Goal: Share content: Share content

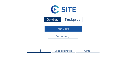
click at [68, 30] on link "Mon C-Site" at bounding box center [64, 28] width 38 height 5
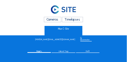
click at [55, 20] on div "Caméras" at bounding box center [52, 20] width 17 height 6
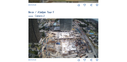
scroll to position [114, 0]
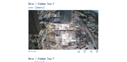
click at [59, 28] on img at bounding box center [64, 30] width 71 height 40
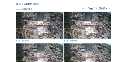
scroll to position [49, 0]
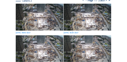
click at [39, 14] on img at bounding box center [39, 17] width 47 height 27
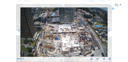
click at [113, 7] on icon at bounding box center [113, 8] width 2 height 2
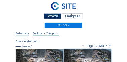
scroll to position [0, 0]
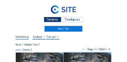
click at [56, 20] on div "Caméras" at bounding box center [52, 20] width 17 height 6
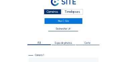
scroll to position [19, 0]
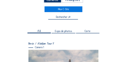
click at [67, 31] on span "Expo de photos" at bounding box center [63, 31] width 17 height 3
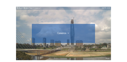
scroll to position [54, 0]
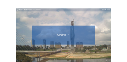
click at [69, 35] on div at bounding box center [63, 35] width 61 height 3
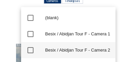
scroll to position [20, 0]
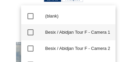
click at [30, 16] on icon "check_box_outline_blank" at bounding box center [31, 16] width 8 height 8
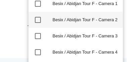
scroll to position [0, 0]
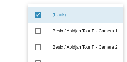
click at [58, 16] on div "(blank)" at bounding box center [85, 14] width 65 height 5
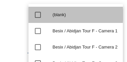
click at [58, 16] on div "(blank)" at bounding box center [85, 14] width 65 height 5
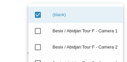
click at [16, 10] on link at bounding box center [63, 10] width 95 height 11
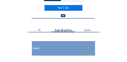
scroll to position [20, 0]
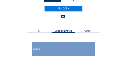
click at [38, 50] on span "(blank)" at bounding box center [36, 48] width 7 height 3
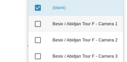
scroll to position [0, 0]
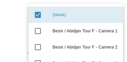
click at [39, 14] on icon "check_box" at bounding box center [38, 15] width 8 height 8
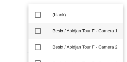
click at [39, 29] on icon "check_box_outline_blank" at bounding box center [38, 31] width 8 height 8
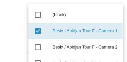
click at [19, 30] on div "Caméras Timelapses Mon C-Site" at bounding box center [63, 17] width 95 height 29
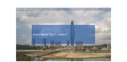
scroll to position [54, 0]
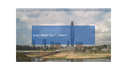
click at [17, 10] on icon at bounding box center [17, 9] width 2 height 3
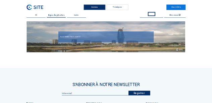
scroll to position [0, 0]
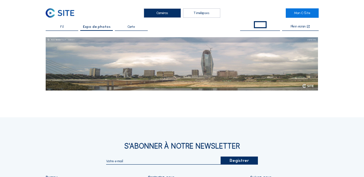
click at [127, 25] on div "Plein écran" at bounding box center [300, 27] width 36 height 4
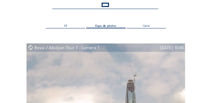
scroll to position [22, 0]
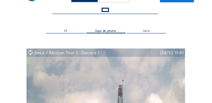
scroll to position [0, 0]
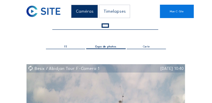
click at [91, 11] on div "Caméras" at bounding box center [84, 11] width 27 height 13
click at [110, 47] on span "Expo de photos" at bounding box center [105, 46] width 21 height 3
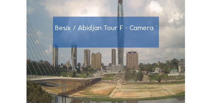
scroll to position [101, 0]
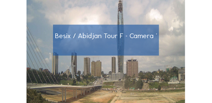
click at [127, 35] on span "Besix / Abidjan Tour F - Camera 1" at bounding box center [106, 36] width 103 height 9
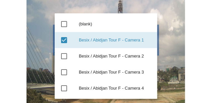
click at [63, 40] on icon "check_box" at bounding box center [64, 40] width 8 height 8
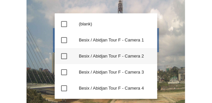
click at [64, 55] on icon "check_box_outline_blank" at bounding box center [64, 56] width 8 height 8
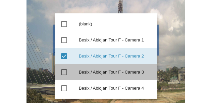
click at [64, 61] on icon "check_box_outline_blank" at bounding box center [64, 72] width 8 height 8
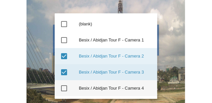
click at [64, 61] on icon "check_box_outline_blank" at bounding box center [64, 89] width 8 height 8
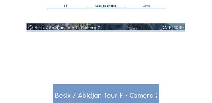
scroll to position [24, 0]
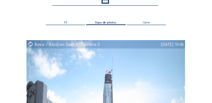
click at [105, 23] on span "Expo de photos" at bounding box center [105, 22] width 21 height 3
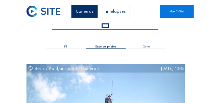
click at [127, 47] on span "Carte" at bounding box center [146, 46] width 7 height 3
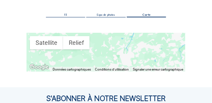
scroll to position [34, 0]
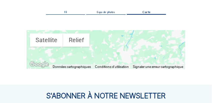
click at [63, 11] on div "Fil" at bounding box center [65, 12] width 39 height 4
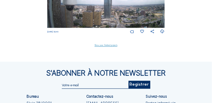
scroll to position [302, 0]
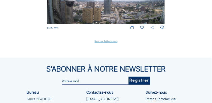
click at [127, 30] on icon at bounding box center [152, 28] width 4 height 4
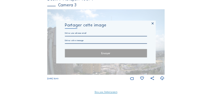
scroll to position [246, 0]
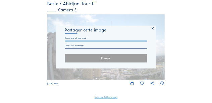
click at [93, 40] on input "text" at bounding box center [106, 38] width 82 height 3
type input "[PERSON_NAME][EMAIL_ADDRESS][DOMAIN_NAME]"
click at [93, 47] on input "text" at bounding box center [106, 46] width 82 height 3
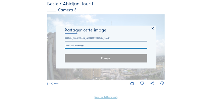
click at [127, 61] on div "Envoyer" at bounding box center [106, 58] width 82 height 8
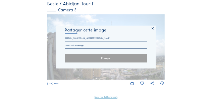
click at [114, 47] on input "text" at bounding box center [106, 46] width 82 height 3
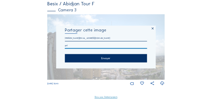
type input "gsd"
click at [113, 61] on div "Envoyer" at bounding box center [106, 58] width 82 height 8
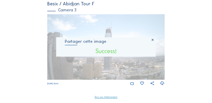
click at [127, 42] on icon at bounding box center [152, 41] width 3 height 4
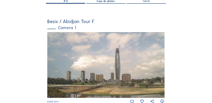
scroll to position [67, 0]
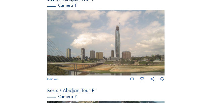
click at [127, 41] on img at bounding box center [105, 43] width 117 height 66
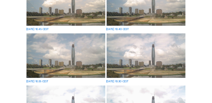
scroll to position [117, 0]
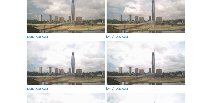
click at [70, 59] on img at bounding box center [66, 63] width 79 height 44
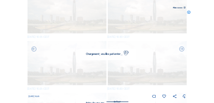
scroll to position [118, 0]
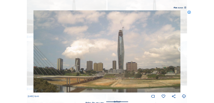
click at [127, 50] on icon at bounding box center [181, 49] width 6 height 6
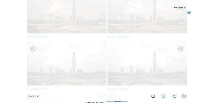
click at [127, 50] on icon at bounding box center [181, 49] width 6 height 6
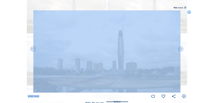
drag, startPoint x: 212, startPoint y: 68, endPoint x: 204, endPoint y: 66, distance: 7.6
click at [127, 61] on div "Scroll pour voyager dans le temps | Appuie sur le 'Alt' [PERSON_NAME] + Scroll …" at bounding box center [107, 51] width 214 height 103
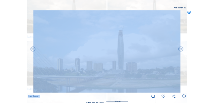
click at [127, 61] on img at bounding box center [106, 51] width 147 height 83
click at [127, 61] on div "Scroll pour voyager dans le temps | Appuie sur le 'Alt' [PERSON_NAME] + Scroll …" at bounding box center [107, 51] width 214 height 103
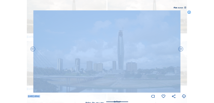
click at [19, 55] on div "Scroll pour voyager dans le temps | Appuie sur le 'Alt' [PERSON_NAME] + Scroll …" at bounding box center [107, 51] width 214 height 103
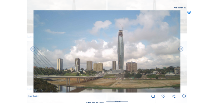
click at [127, 13] on icon at bounding box center [189, 12] width 4 height 4
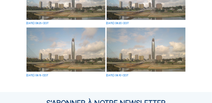
scroll to position [388, 0]
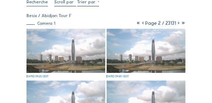
scroll to position [0, 0]
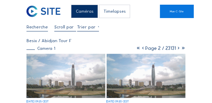
click at [98, 29] on div at bounding box center [87, 27] width 21 height 7
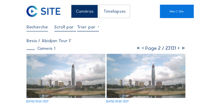
click at [127, 49] on icon at bounding box center [178, 48] width 5 height 6
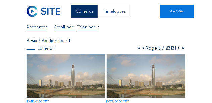
click at [127, 50] on icon at bounding box center [178, 48] width 5 height 6
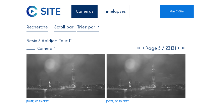
click at [127, 49] on icon at bounding box center [143, 48] width 5 height 6
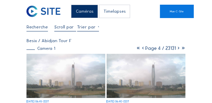
click at [127, 49] on icon at bounding box center [143, 48] width 5 height 6
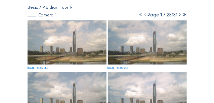
scroll to position [32, 0]
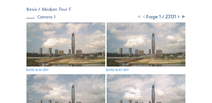
click at [77, 38] on img at bounding box center [66, 44] width 79 height 44
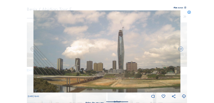
click at [127, 13] on div "[DATE] 10:45" at bounding box center [107, 54] width 158 height 89
